Goal: Find specific page/section: Find specific page/section

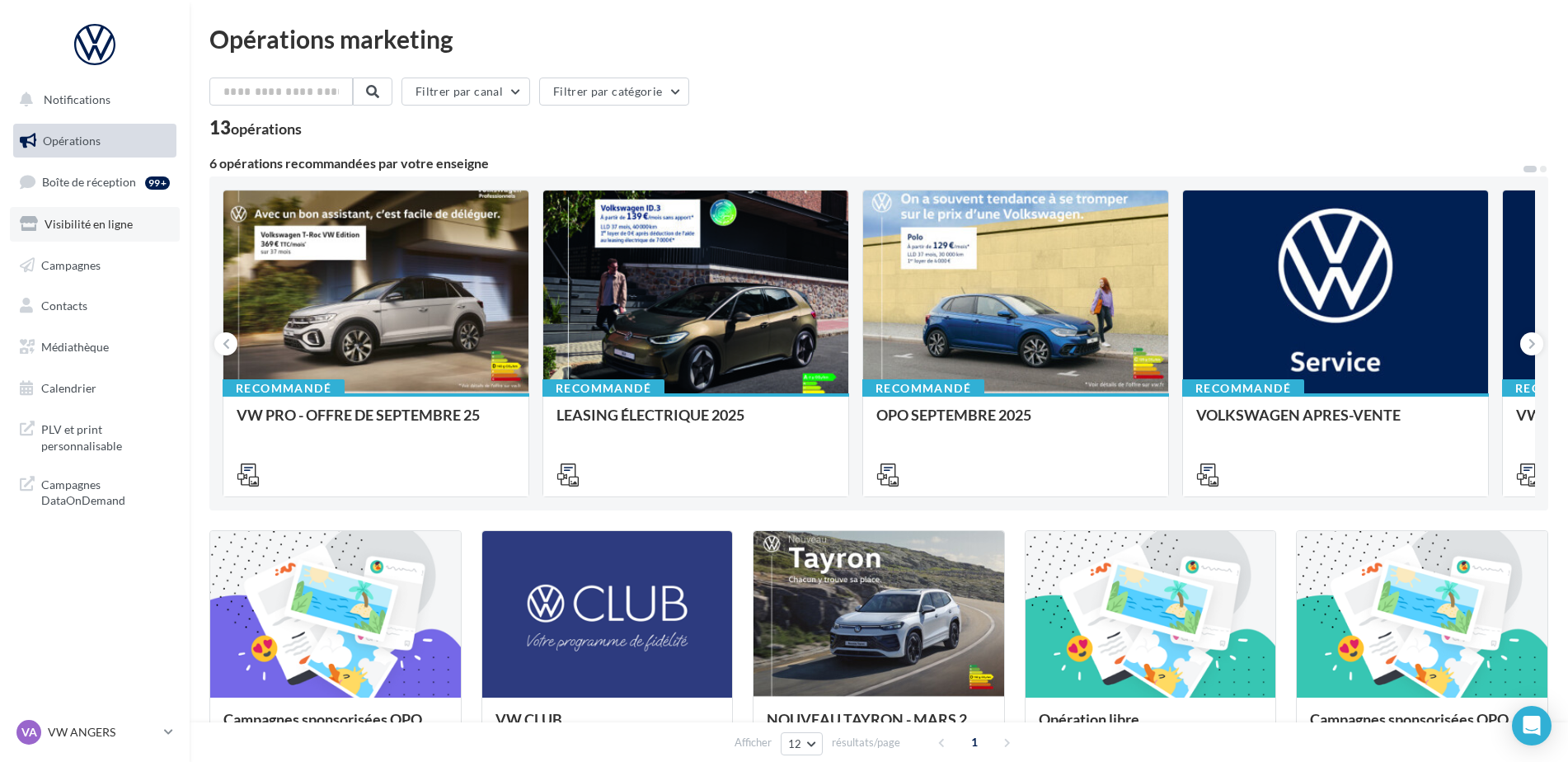
click at [75, 222] on span "Visibilité en ligne" at bounding box center [89, 224] width 89 height 14
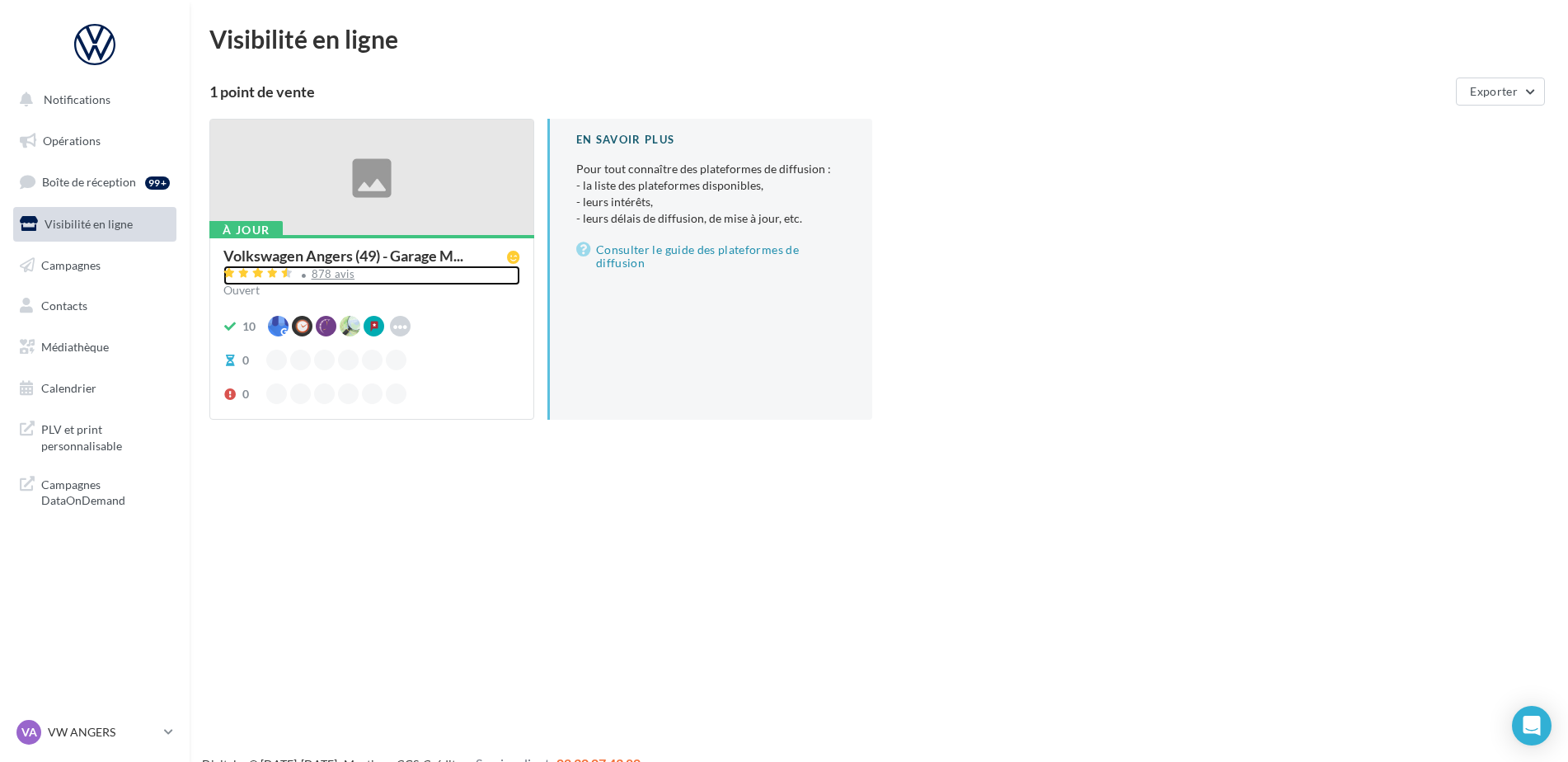
click at [325, 276] on div "878 avis" at bounding box center [333, 274] width 44 height 11
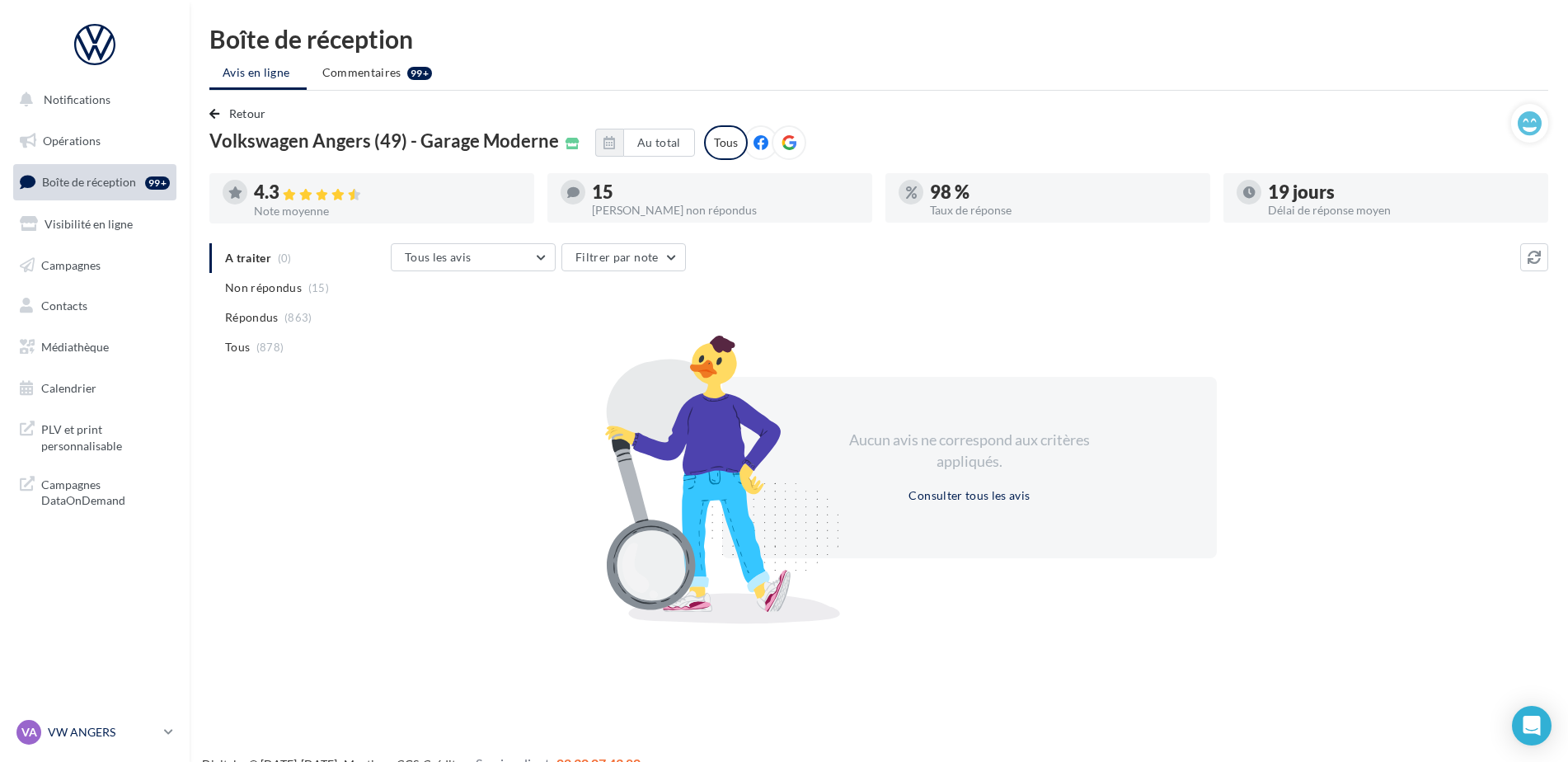
click at [86, 734] on p "VW ANGERS" at bounding box center [102, 732] width 110 height 17
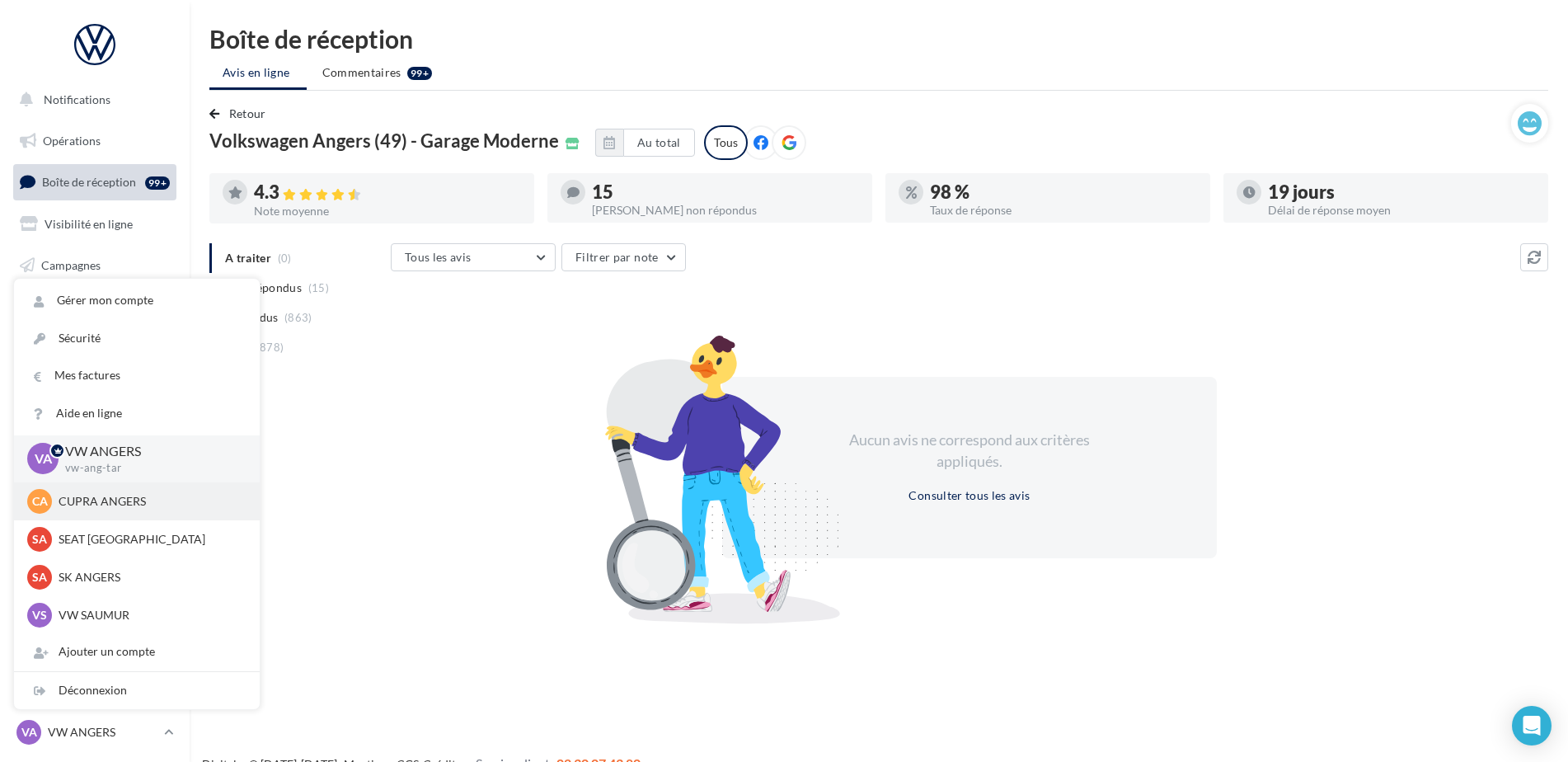
click at [114, 508] on p "CUPRA ANGERS" at bounding box center [149, 501] width 181 height 17
